Goal: Book appointment/travel/reservation

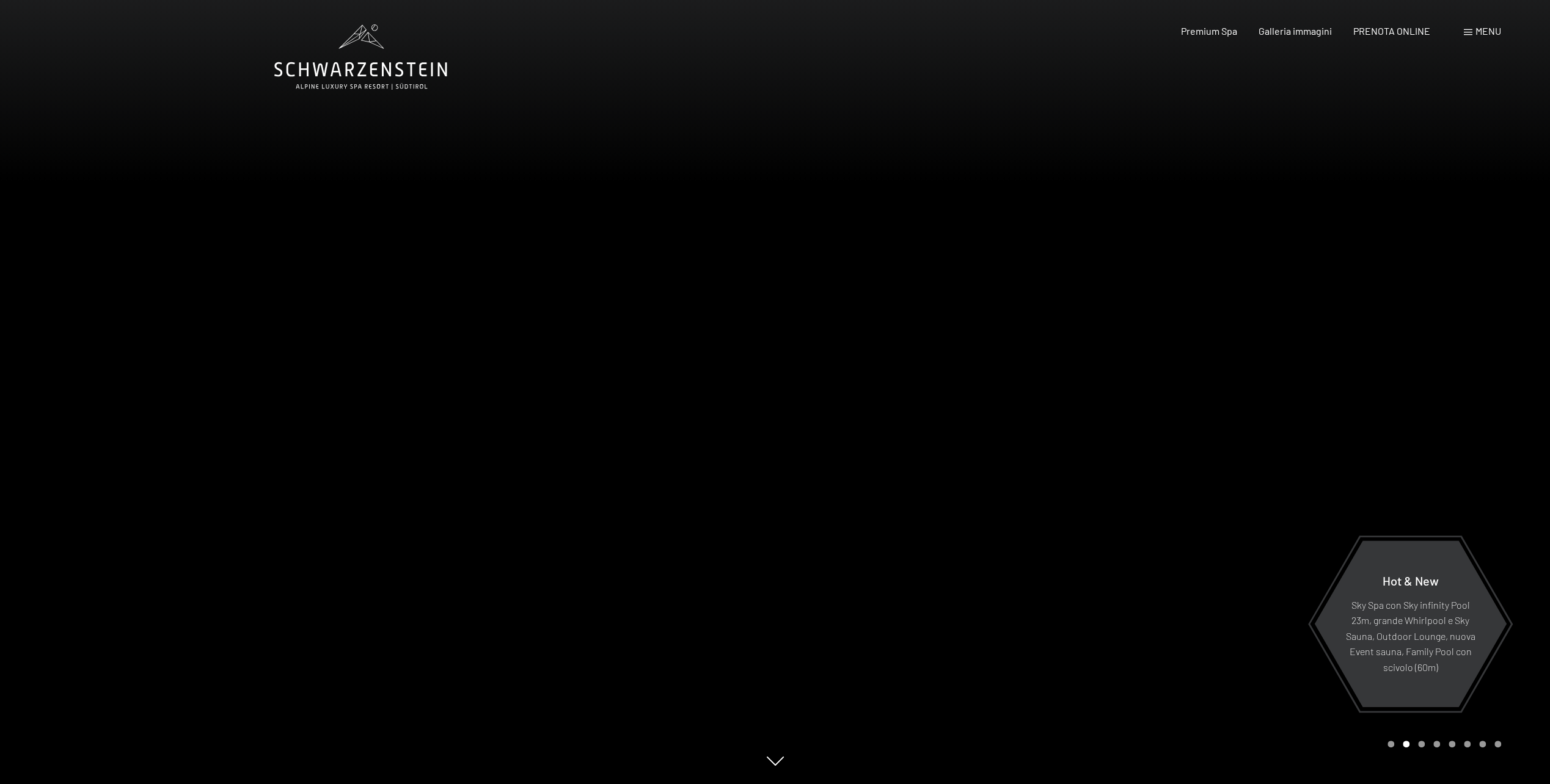
click at [1473, 35] on div "Menu" at bounding box center [1482, 31] width 37 height 13
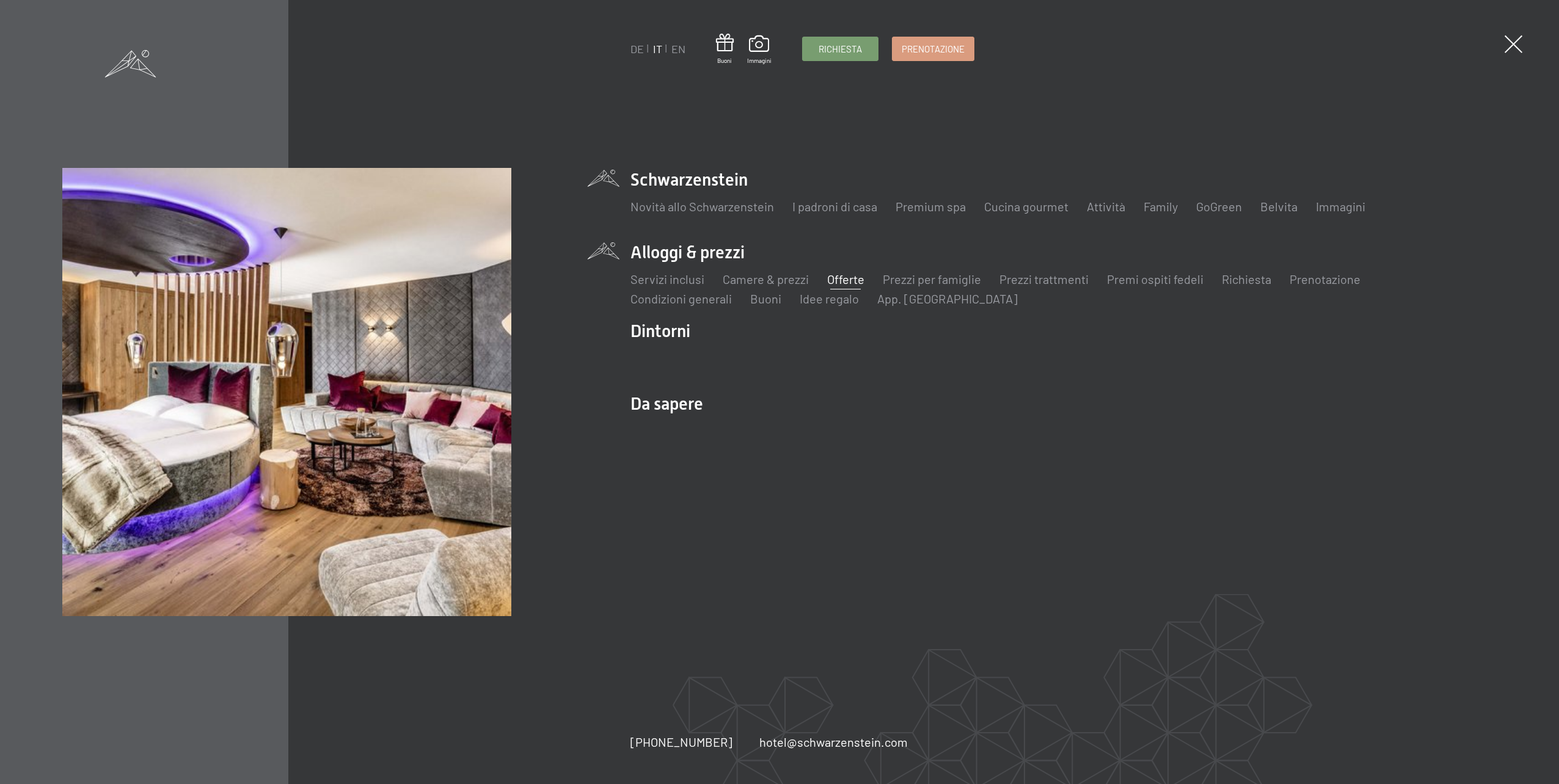
click at [851, 280] on link "Offerte" at bounding box center [846, 279] width 37 height 15
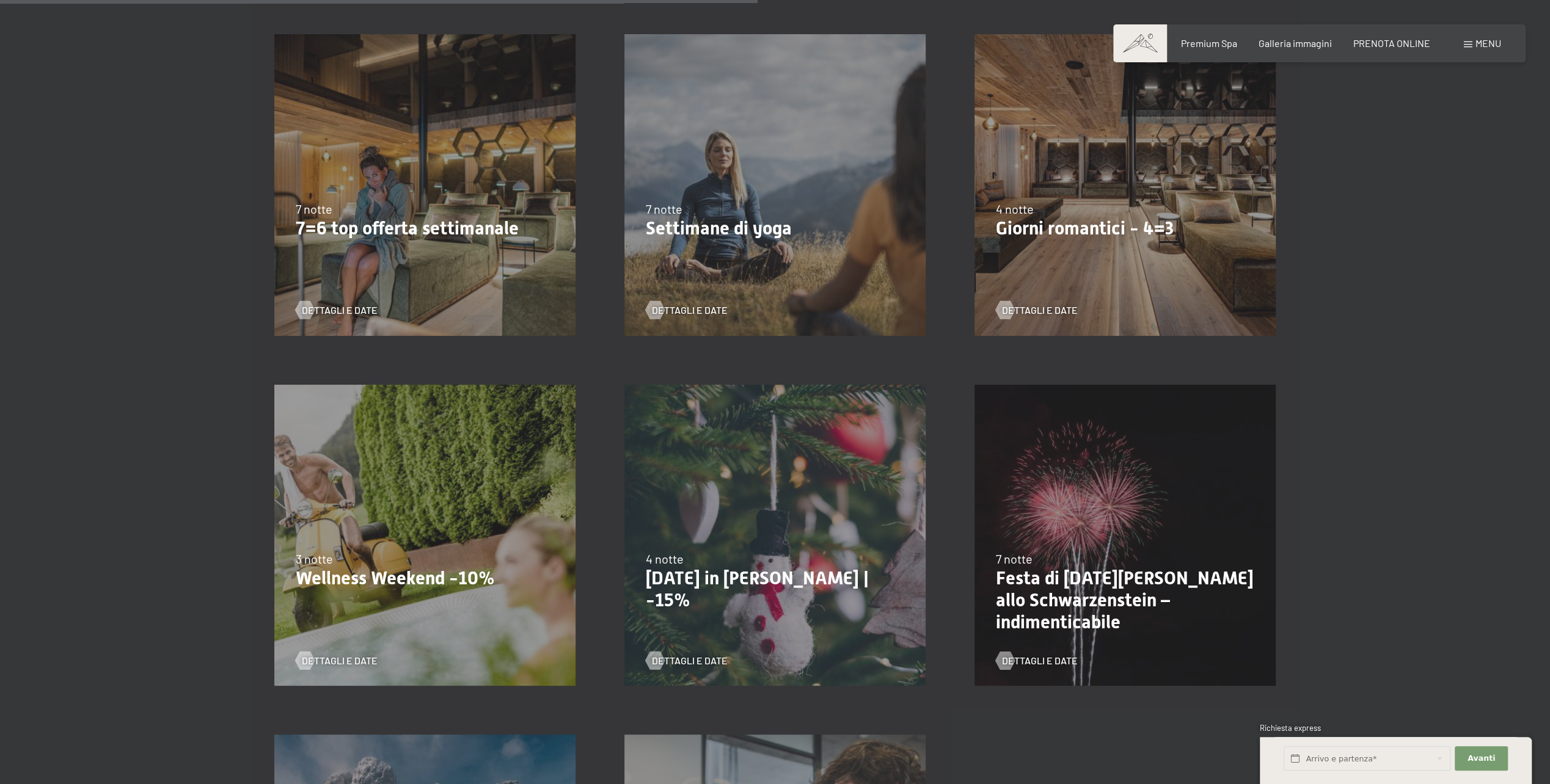
scroll to position [1099, 0]
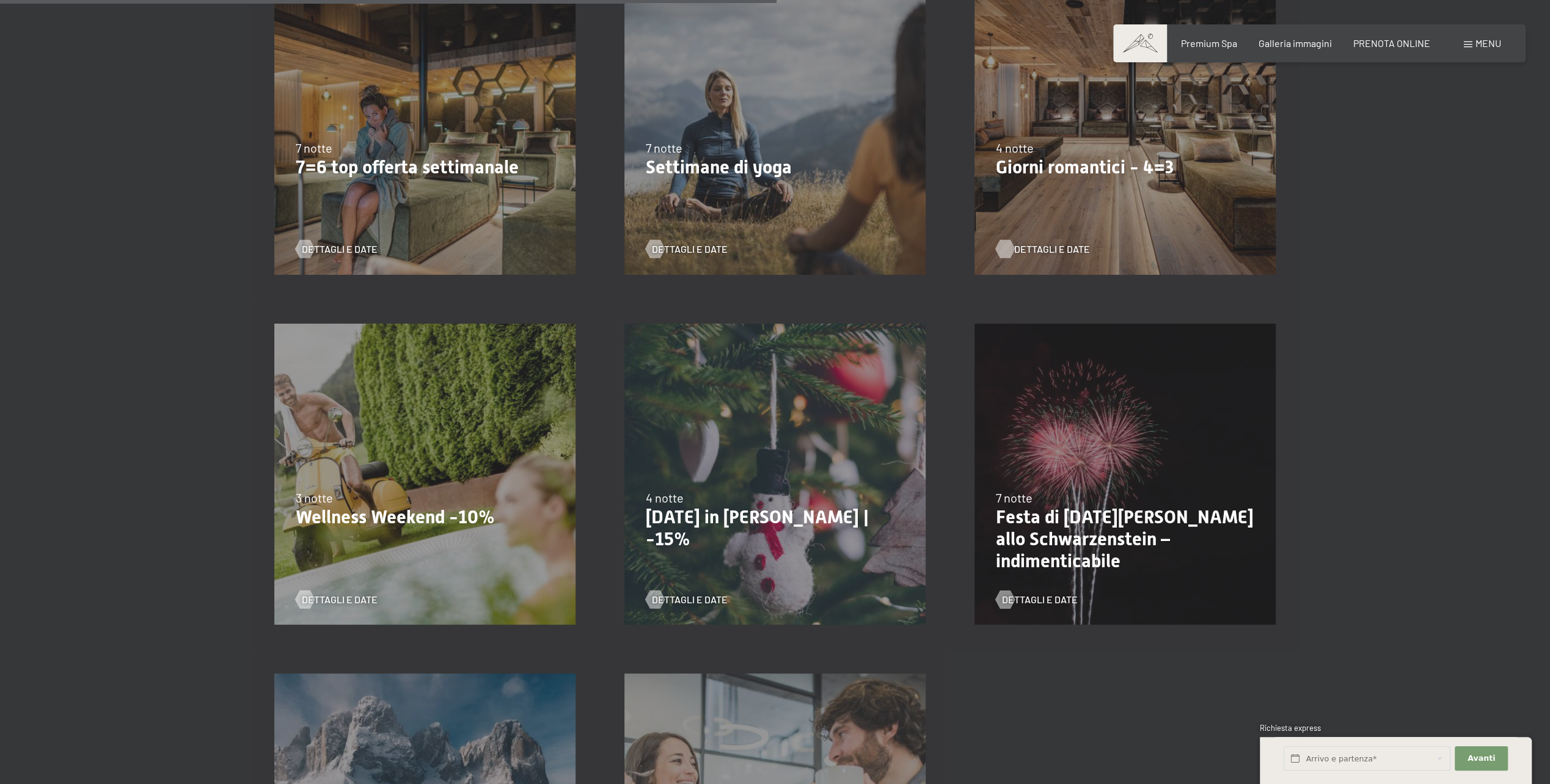
click at [1044, 249] on span "Dettagli e Date" at bounding box center [1052, 248] width 76 height 13
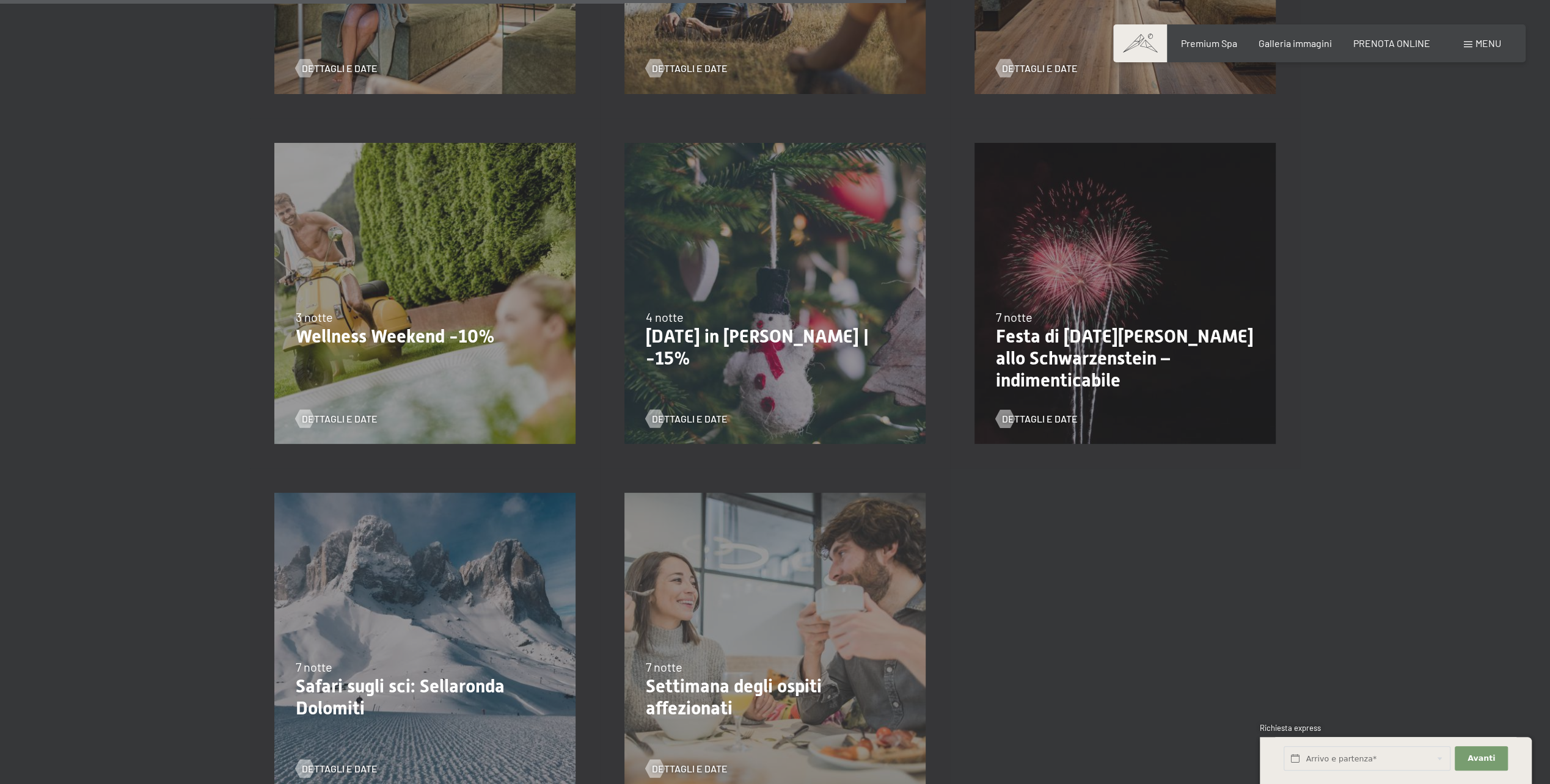
scroll to position [1282, 0]
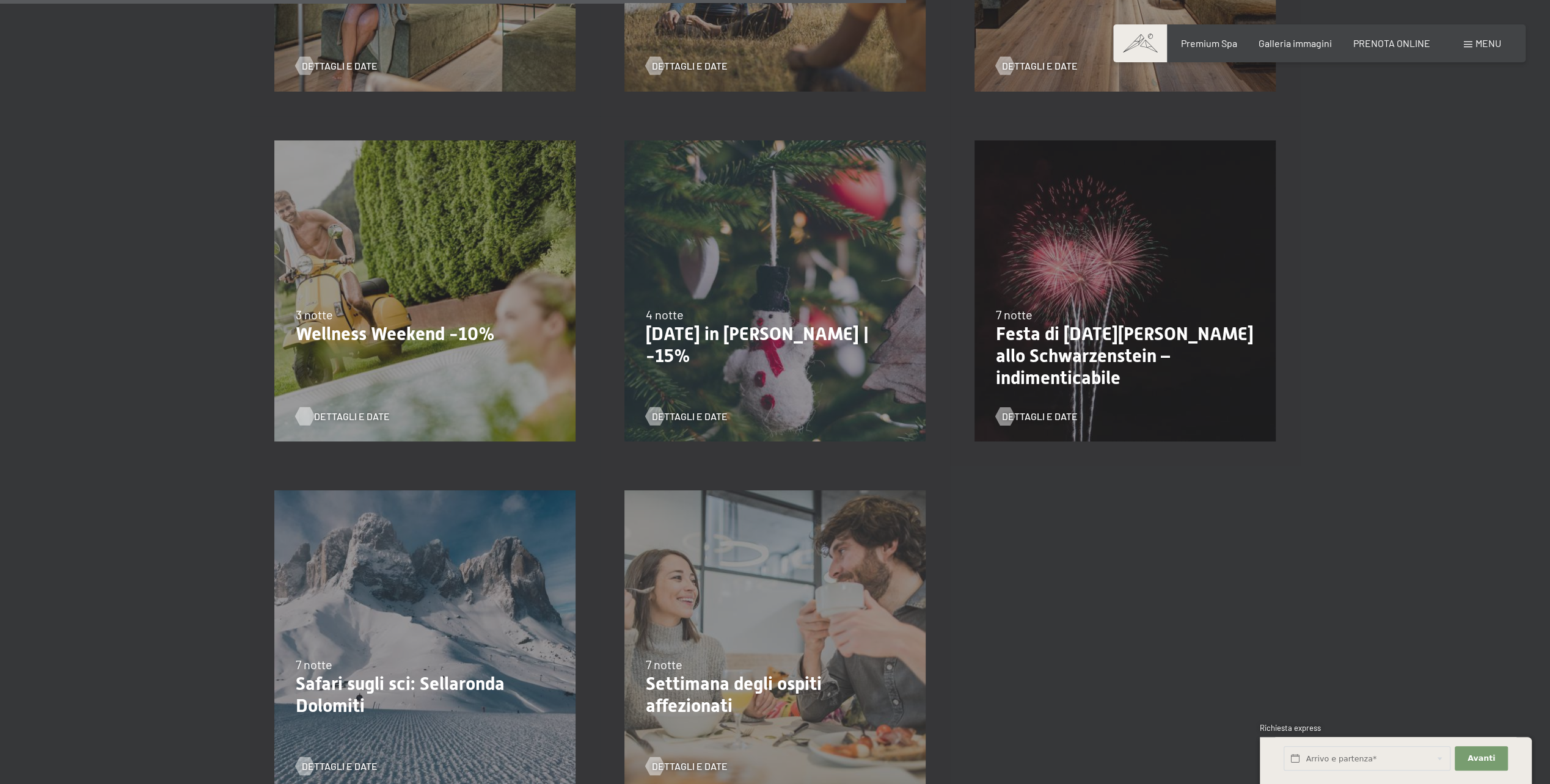
click at [360, 410] on span "Dettagli e Date" at bounding box center [352, 416] width 76 height 13
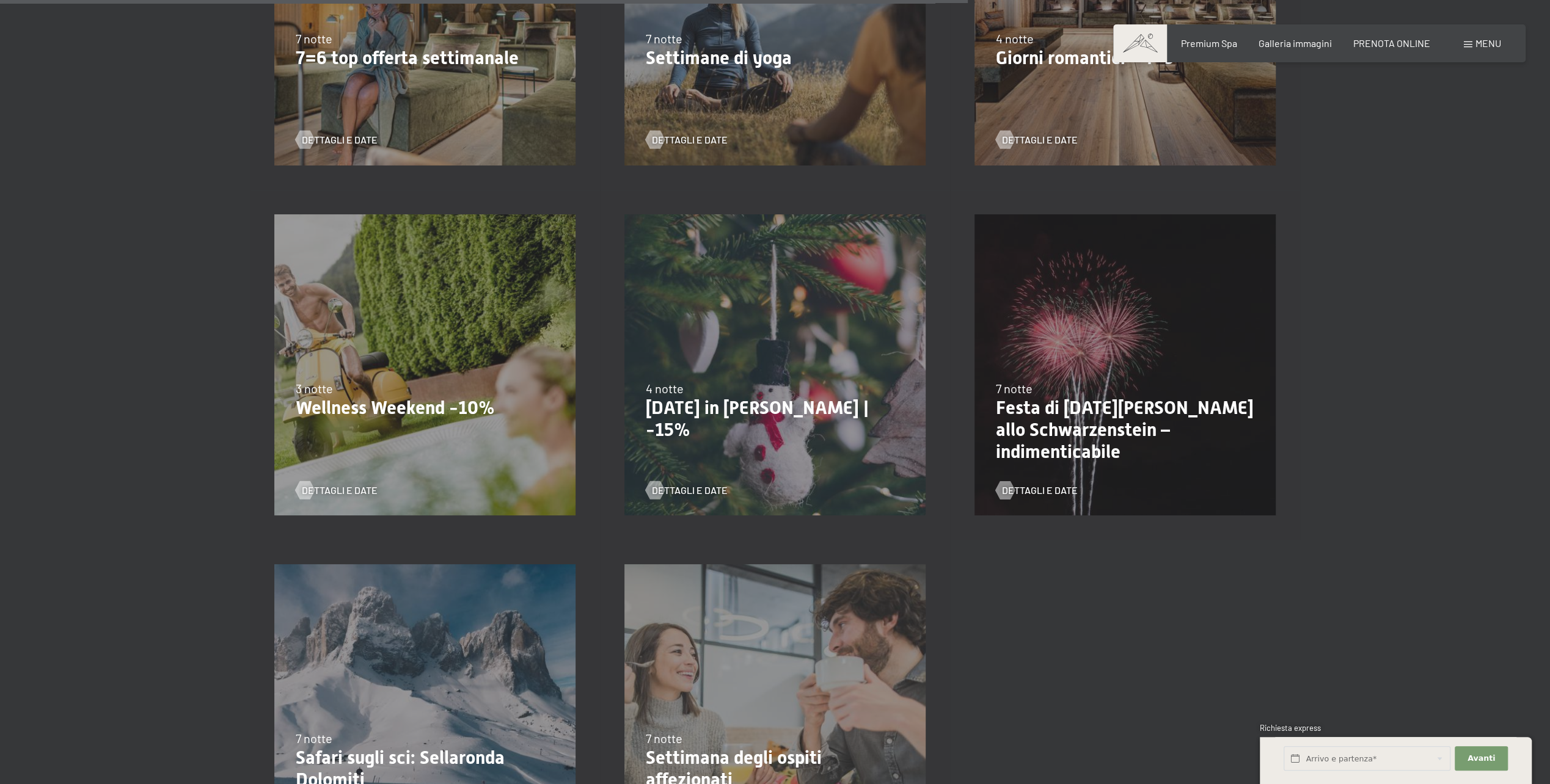
scroll to position [1039, 0]
